Goal: Register for event/course

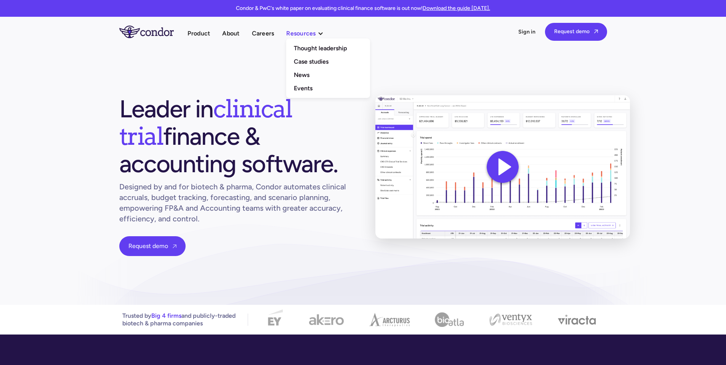
click at [316, 34] on div "Resources" at bounding box center [300, 33] width 29 height 10
click at [322, 52] on link "Thought leadership" at bounding box center [328, 48] width 84 height 13
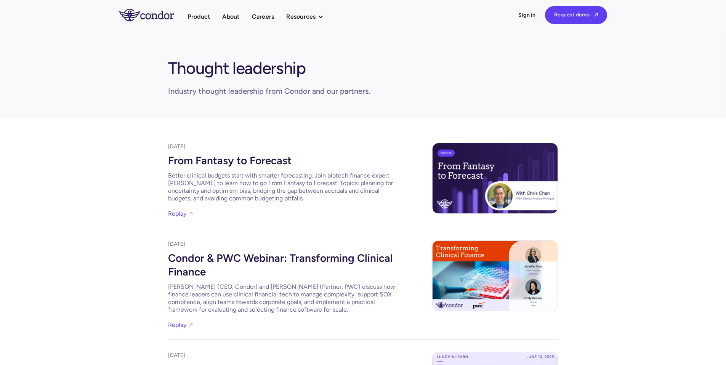
click at [261, 159] on div "From Fantasy to Forecast" at bounding box center [282, 160] width 229 height 18
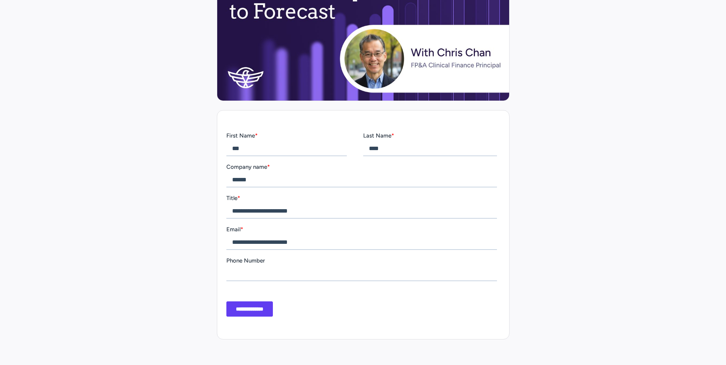
scroll to position [165, 0]
